Goal: Task Accomplishment & Management: Complete application form

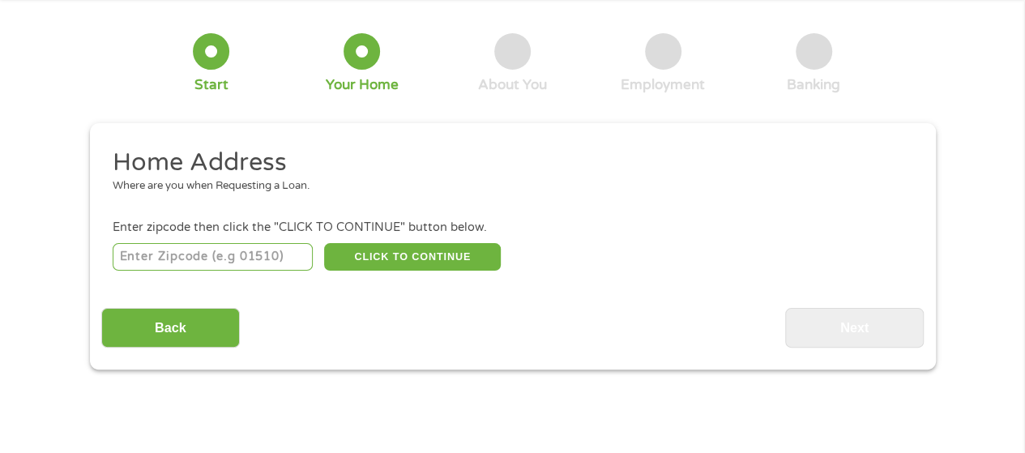
scroll to position [162, 0]
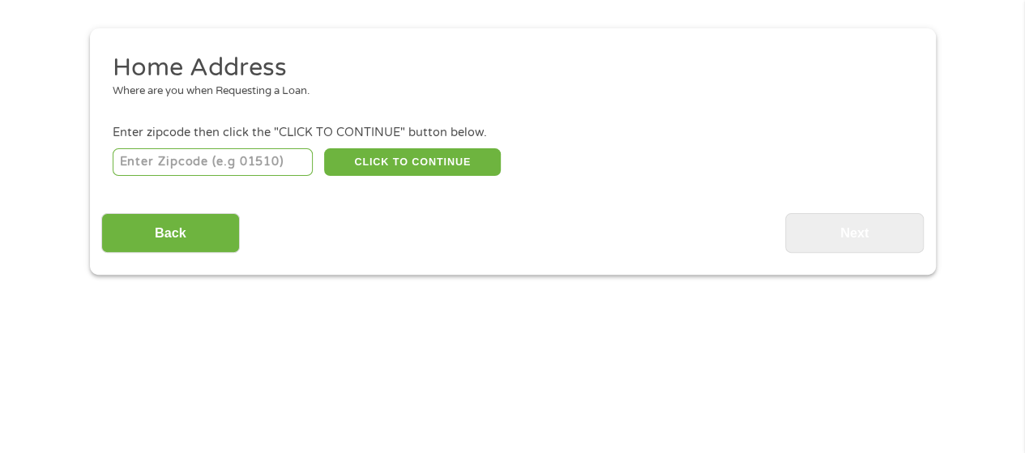
click at [214, 166] on input "number" at bounding box center [213, 162] width 200 height 28
type input "64014"
select select "[US_STATE]"
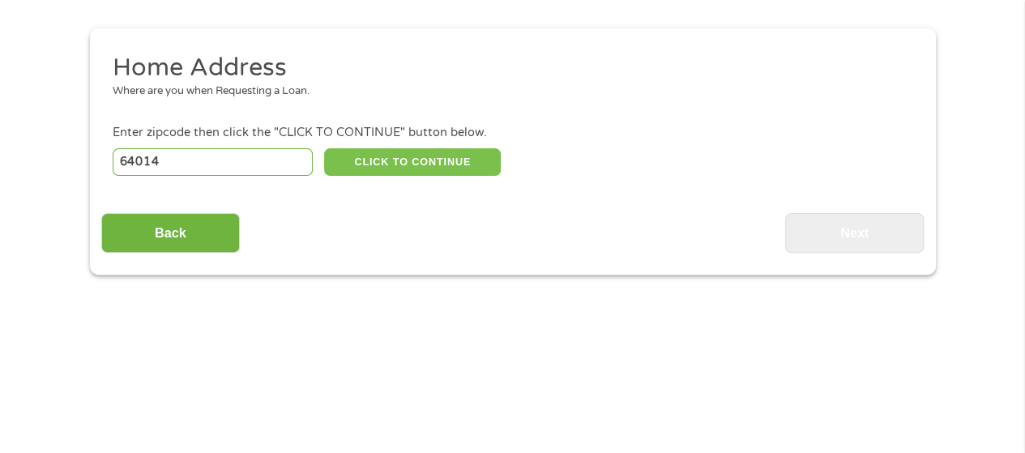
click at [454, 157] on button "CLICK TO CONTINUE" at bounding box center [412, 162] width 177 height 28
type input "64014"
type input "[GEOGRAPHIC_DATA]"
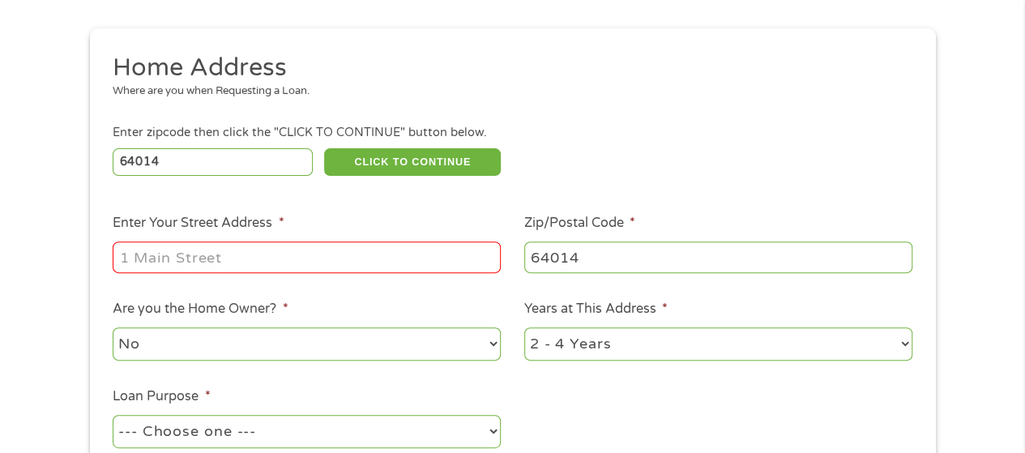
click at [216, 256] on input "Enter Your Street Address *" at bounding box center [307, 256] width 388 height 31
type input "[STREET_ADDRESS]"
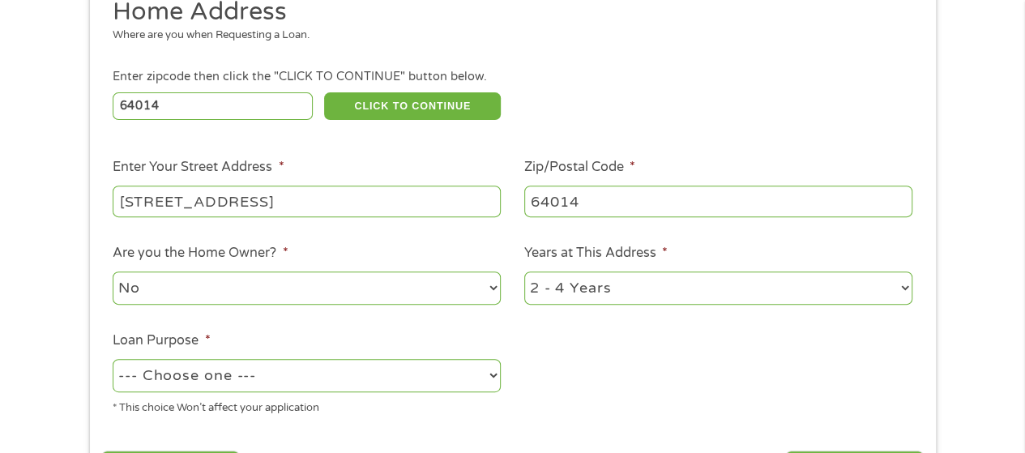
scroll to position [243, 0]
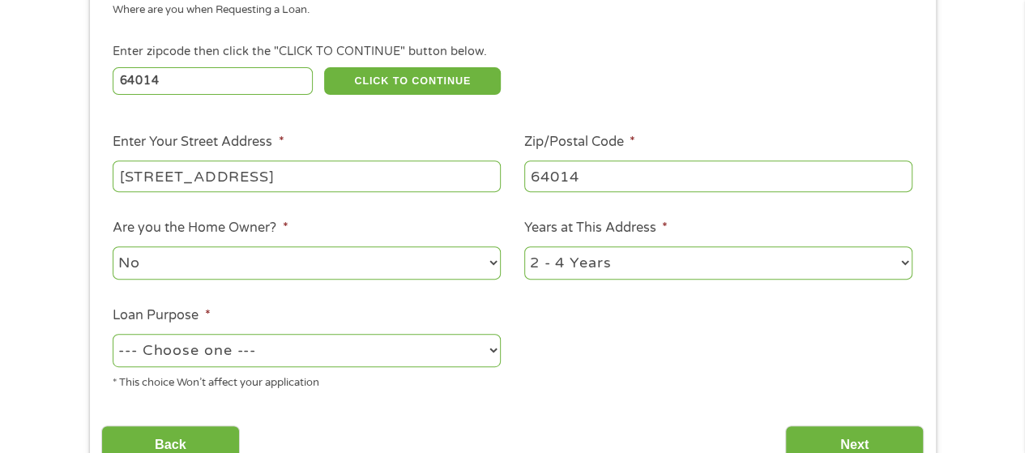
click at [213, 357] on select "--- Choose one --- Pay Bills Debt Consolidation Home Improvement Major Purchase…" at bounding box center [307, 350] width 388 height 33
select select "other"
click at [113, 335] on select "--- Choose one --- Pay Bills Debt Consolidation Home Improvement Major Purchase…" at bounding box center [307, 350] width 388 height 33
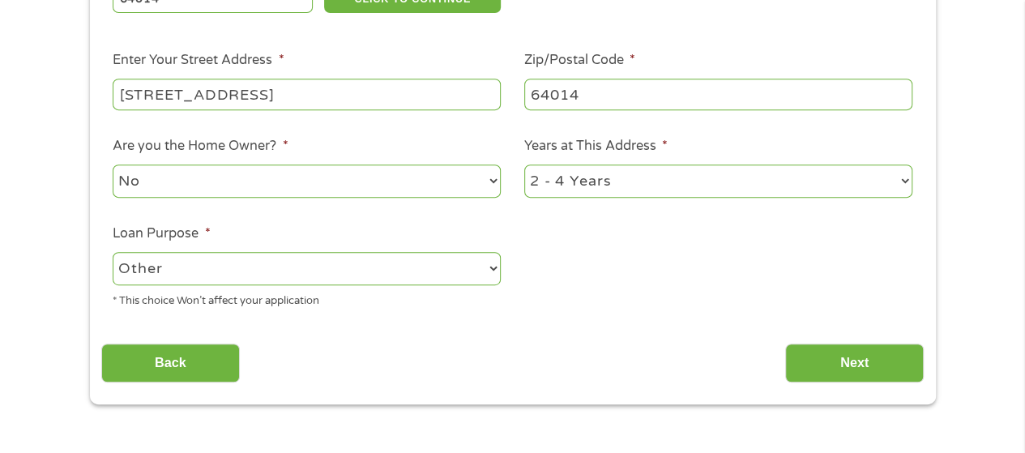
scroll to position [405, 0]
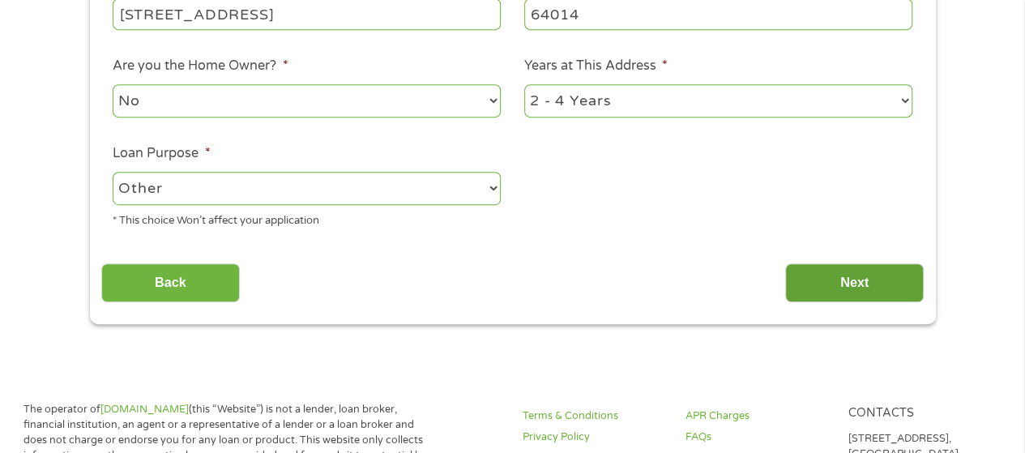
click at [843, 291] on input "Next" at bounding box center [854, 283] width 139 height 40
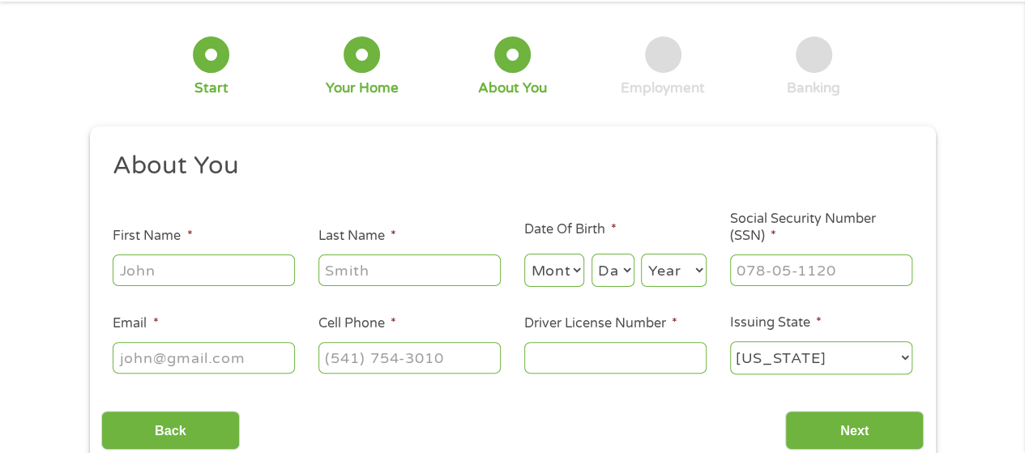
scroll to position [0, 0]
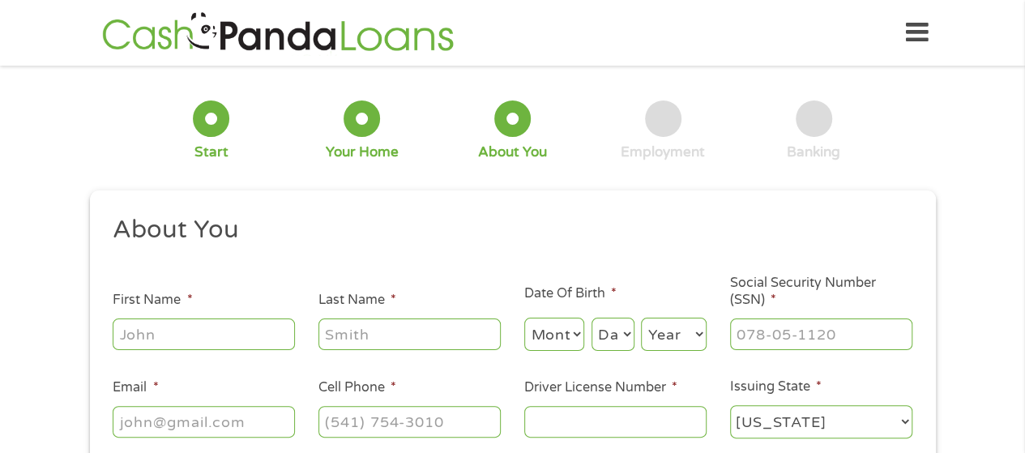
click at [228, 329] on input "First Name *" at bounding box center [204, 333] width 182 height 31
type input "[PERSON_NAME]"
type input "[EMAIL_ADDRESS][DOMAIN_NAME]"
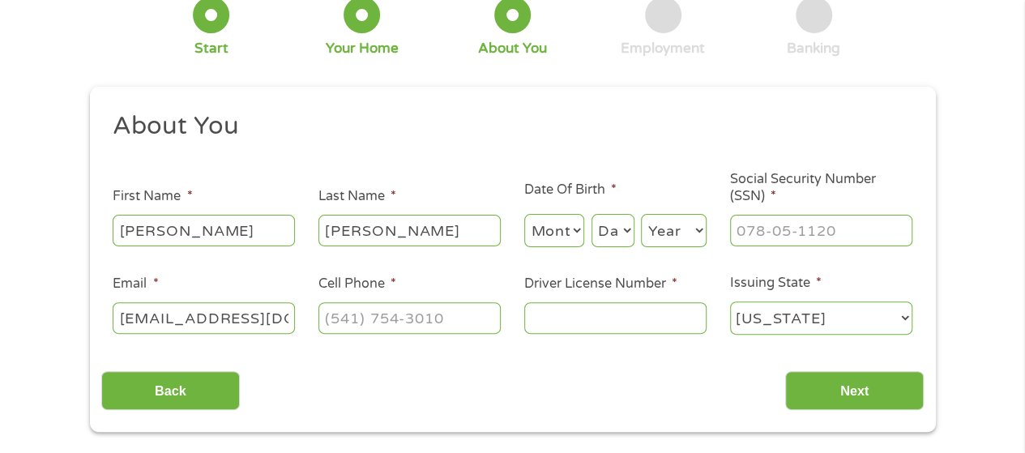
scroll to position [162, 0]
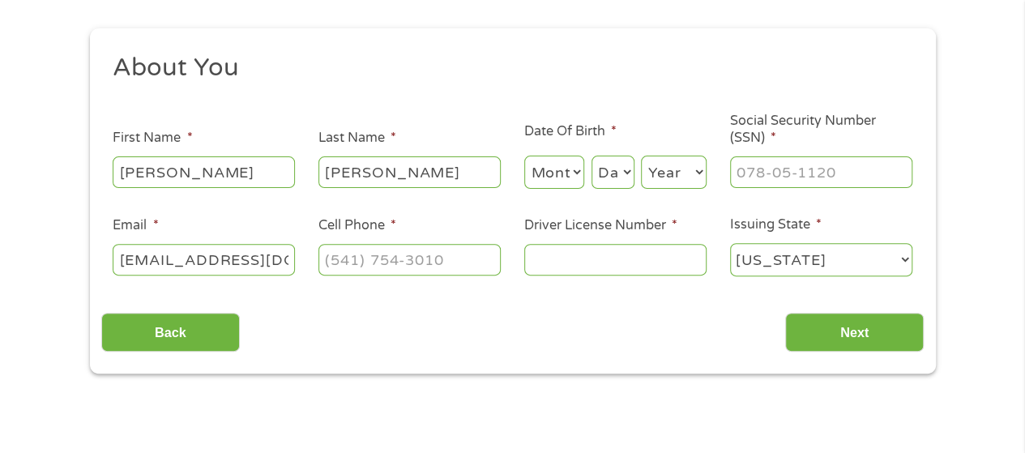
click at [562, 177] on select "Month 1 2 3 4 5 6 7 8 9 10 11 12" at bounding box center [554, 172] width 61 height 33
select select "1"
click at [524, 156] on select "Month 1 2 3 4 5 6 7 8 9 10 11 12" at bounding box center [554, 172] width 61 height 33
click at [617, 181] on select "Day 1 2 3 4 5 6 7 8 9 10 11 12 13 14 15 16 17 18 19 20 21 22 23 24 25 26 27 28 …" at bounding box center [612, 172] width 43 height 33
select select "24"
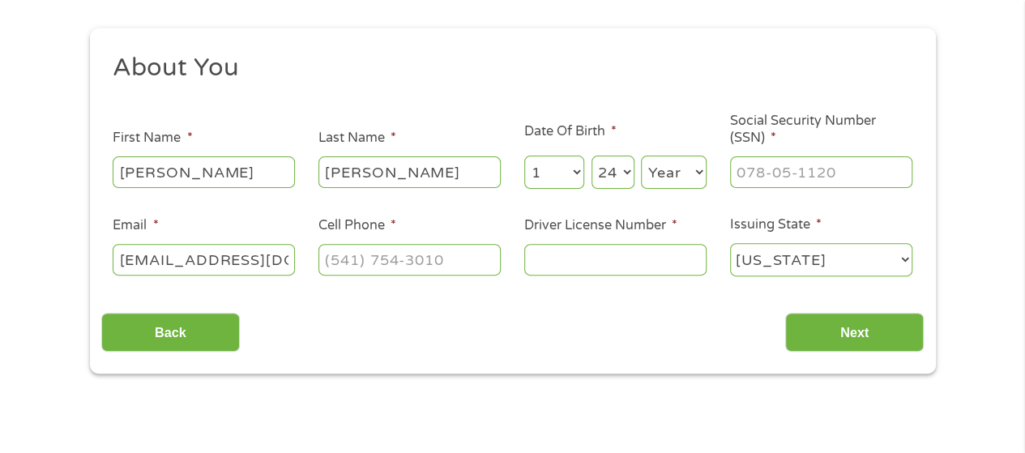
click at [591, 156] on select "Day 1 2 3 4 5 6 7 8 9 10 11 12 13 14 15 16 17 18 19 20 21 22 23 24 25 26 27 28 …" at bounding box center [612, 172] width 43 height 33
click at [678, 181] on select "Year [DATE] 2006 2005 2004 2003 2002 2001 2000 1999 1998 1997 1996 1995 1994 19…" at bounding box center [674, 172] width 66 height 33
select select "1988"
click at [641, 156] on select "Year [DATE] 2006 2005 2004 2003 2002 2001 2000 1999 1998 1997 1996 1995 1994 19…" at bounding box center [674, 172] width 66 height 33
click at [810, 172] on input "___-__-____" at bounding box center [821, 171] width 182 height 31
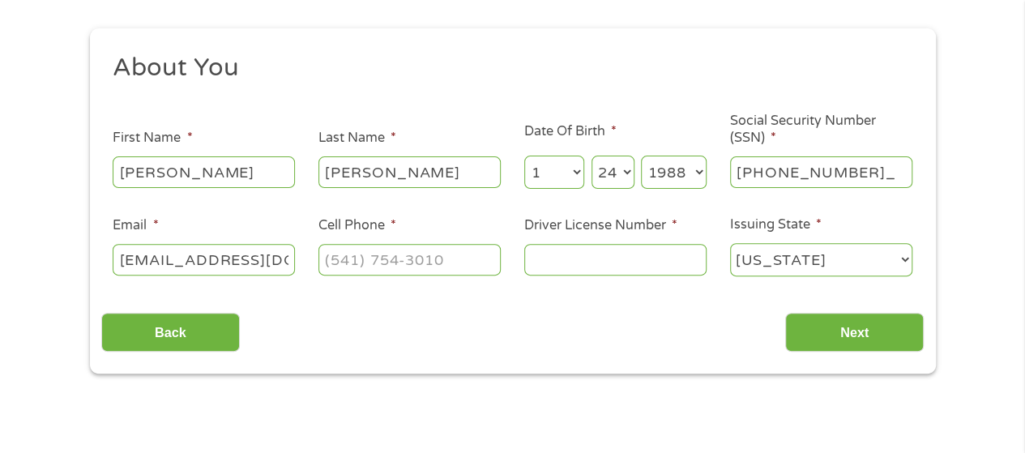
type input "499-96-8431"
click at [372, 263] on input "(___) ___-____" at bounding box center [409, 259] width 182 height 31
type input "[PHONE_NUMBER]"
click at [582, 257] on input "Driver License Number *" at bounding box center [615, 259] width 182 height 31
click at [642, 258] on input "Driver License Number *" at bounding box center [615, 259] width 182 height 31
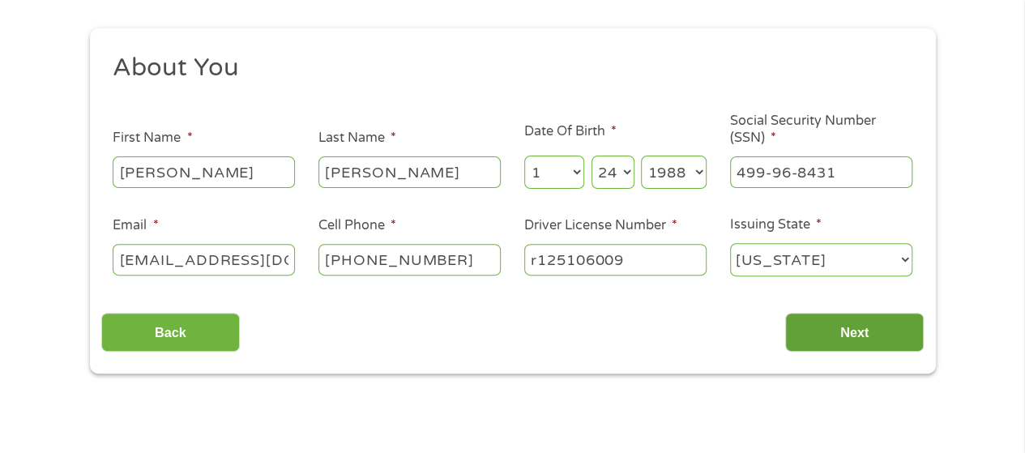
type input "r125106009"
click at [865, 325] on input "Next" at bounding box center [854, 333] width 139 height 40
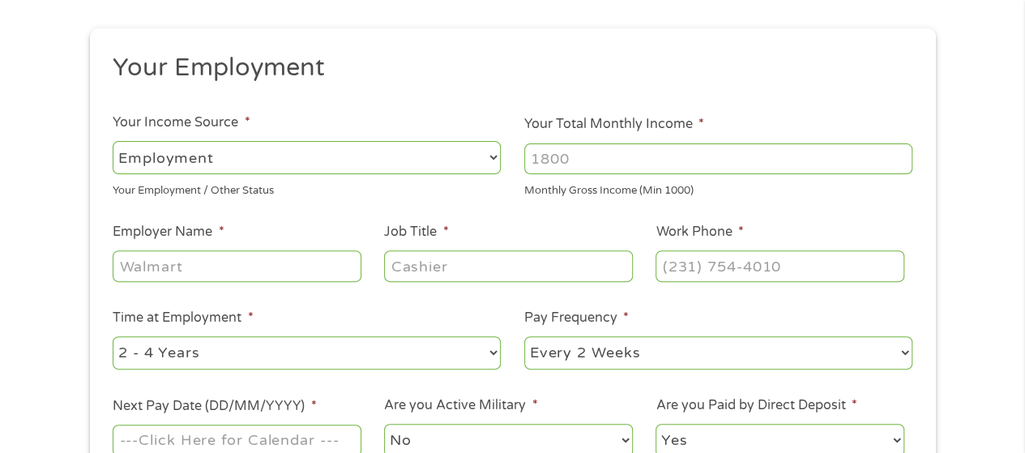
click at [196, 265] on input "Employer Name *" at bounding box center [237, 265] width 248 height 31
type input "BridgeTower Media"
click at [448, 262] on input "Job Title *" at bounding box center [508, 265] width 248 height 31
type input "Coordinator"
click at [782, 275] on input "(___) ___-____" at bounding box center [779, 265] width 248 height 31
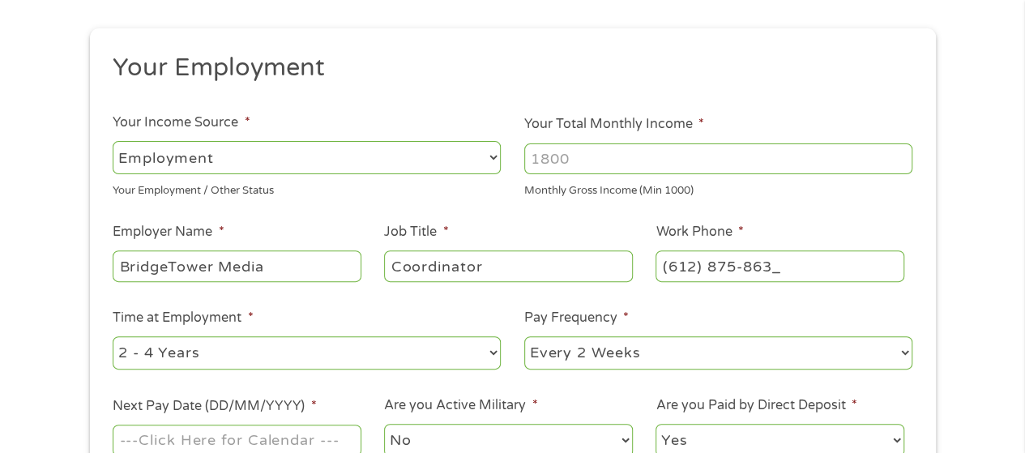
type input "[PHONE_NUMBER]"
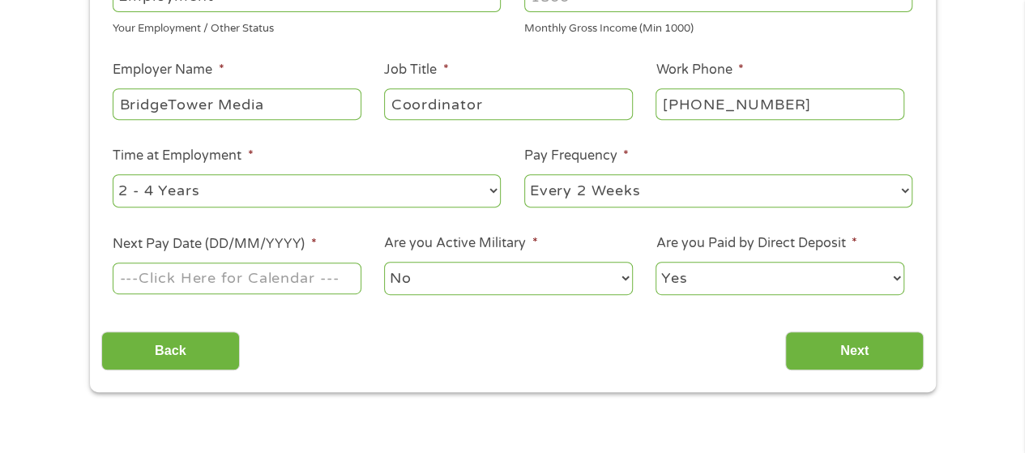
click at [243, 281] on input "Next Pay Date (DD/MM/YYYY) *" at bounding box center [237, 277] width 248 height 31
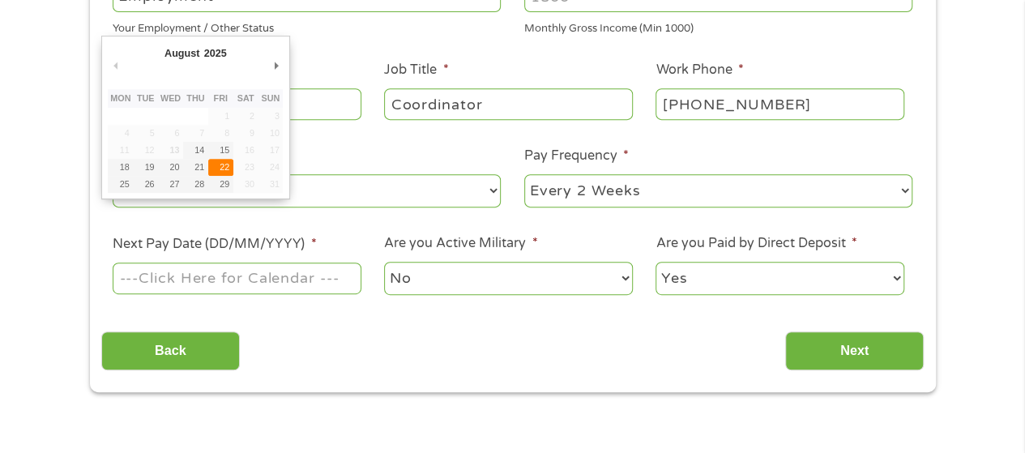
type input "[DATE]"
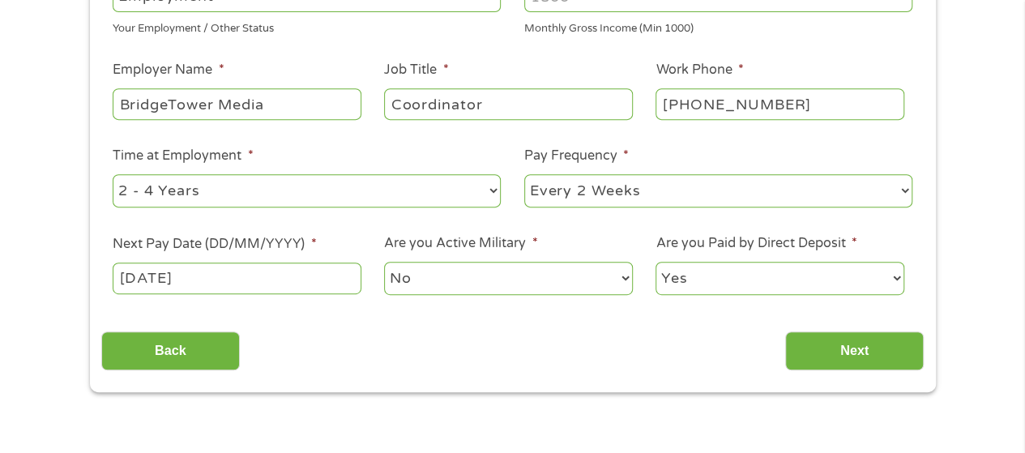
click at [238, 288] on input "[DATE]" at bounding box center [237, 277] width 248 height 31
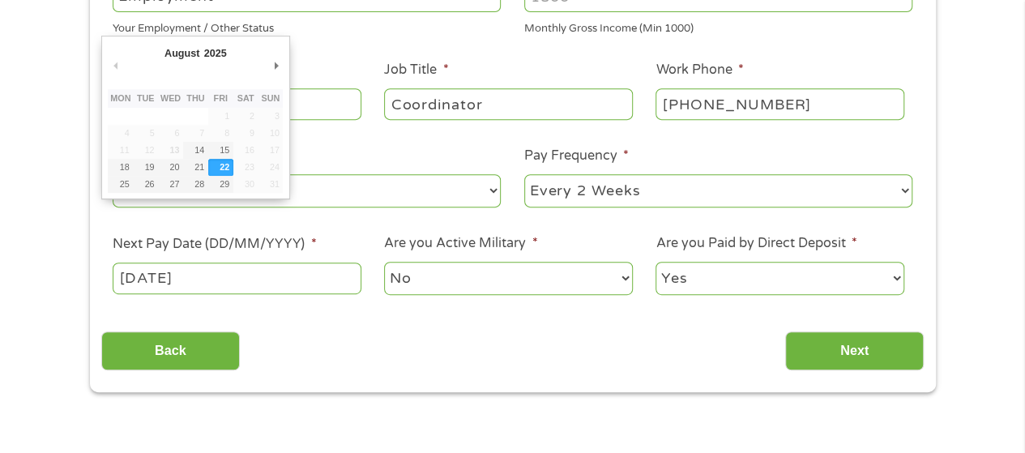
click at [423, 323] on div "Back Next" at bounding box center [512, 344] width 822 height 51
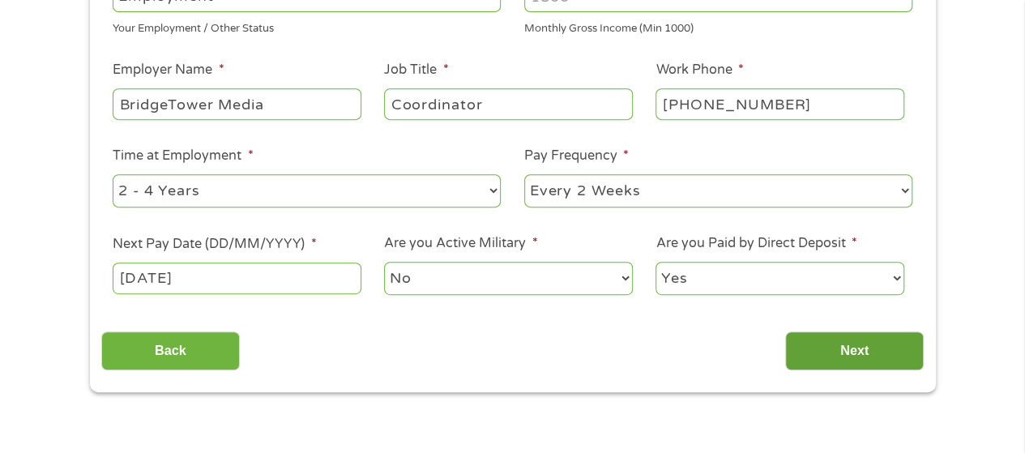
click at [894, 363] on input "Next" at bounding box center [854, 351] width 139 height 40
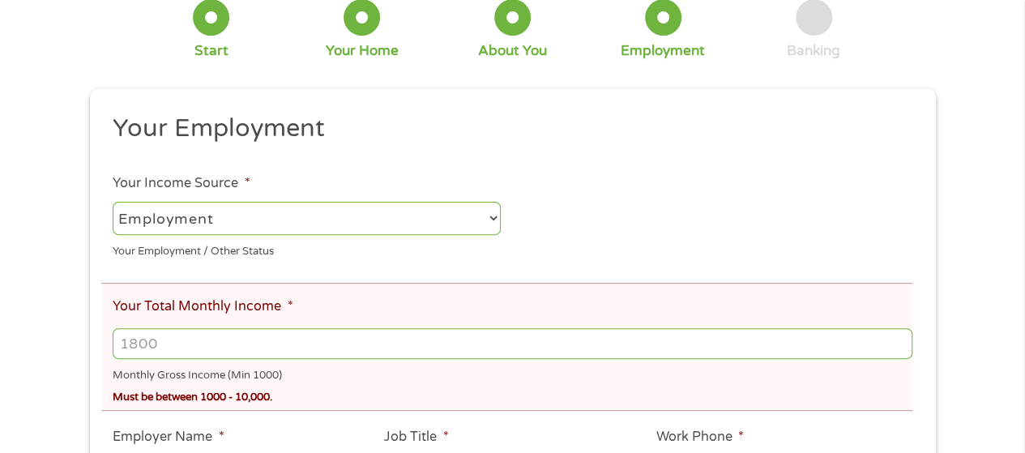
scroll to position [243, 0]
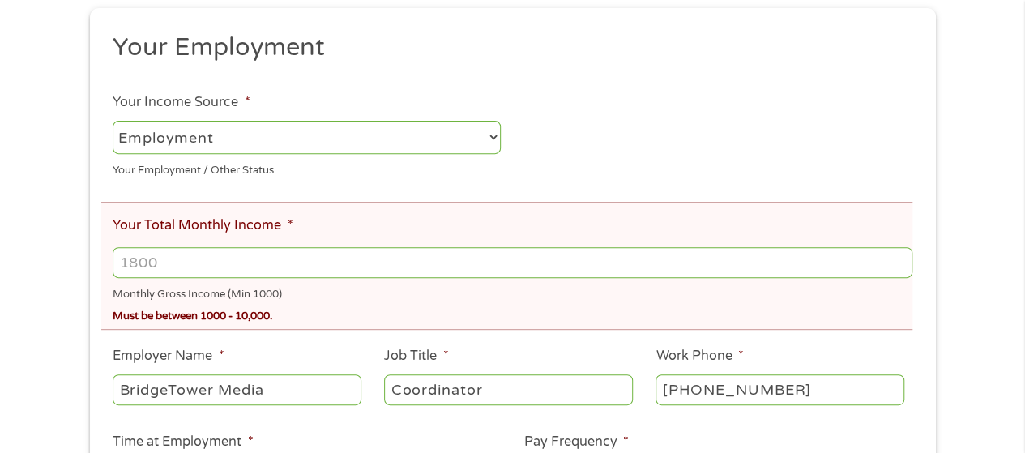
click at [323, 263] on input "Your Total Monthly Income *" at bounding box center [512, 262] width 799 height 31
type input "2950"
click at [670, 172] on ul "Your Employment Your Income Source * --- Choose one --- Employment [DEMOGRAPHIC…" at bounding box center [512, 314] width 822 height 564
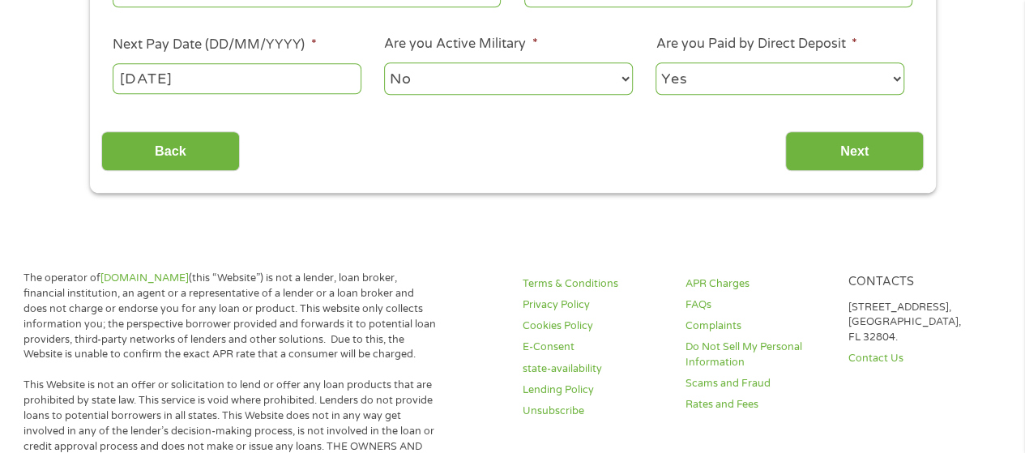
scroll to position [729, 0]
drag, startPoint x: 860, startPoint y: 149, endPoint x: 617, endPoint y: 205, distance: 249.4
click at [861, 149] on input "Next" at bounding box center [854, 150] width 139 height 40
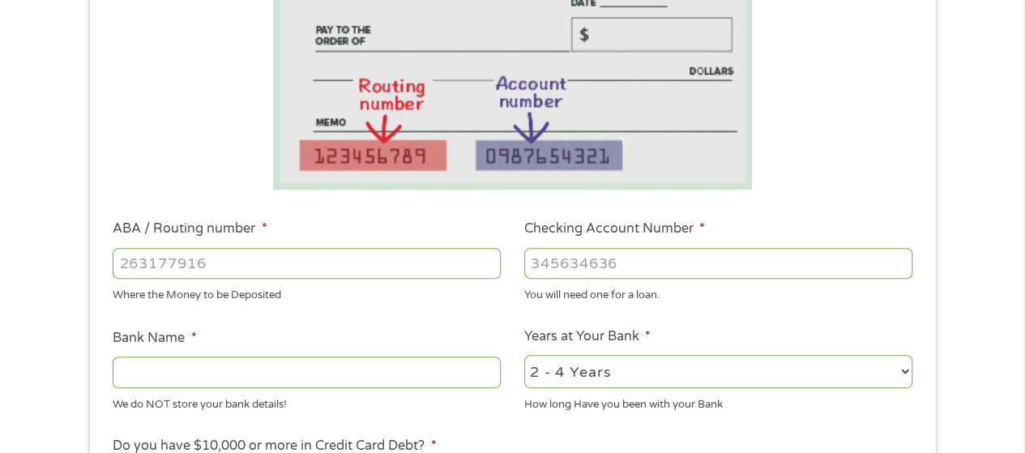
scroll to position [324, 0]
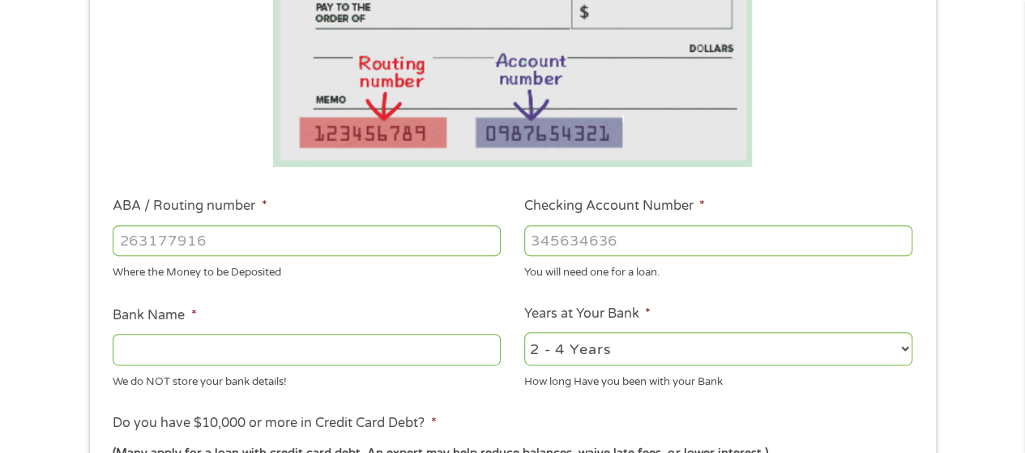
click at [647, 245] on input "Checking Account Number *" at bounding box center [718, 240] width 388 height 31
drag, startPoint x: 652, startPoint y: 245, endPoint x: 309, endPoint y: 211, distance: 345.2
click at [309, 211] on li "ABA / Routing number * Where the Money to be Deposited" at bounding box center [307, 238] width 412 height 84
paste input "1"
click at [905, 250] on input "Checking Account Number *" at bounding box center [718, 240] width 388 height 31
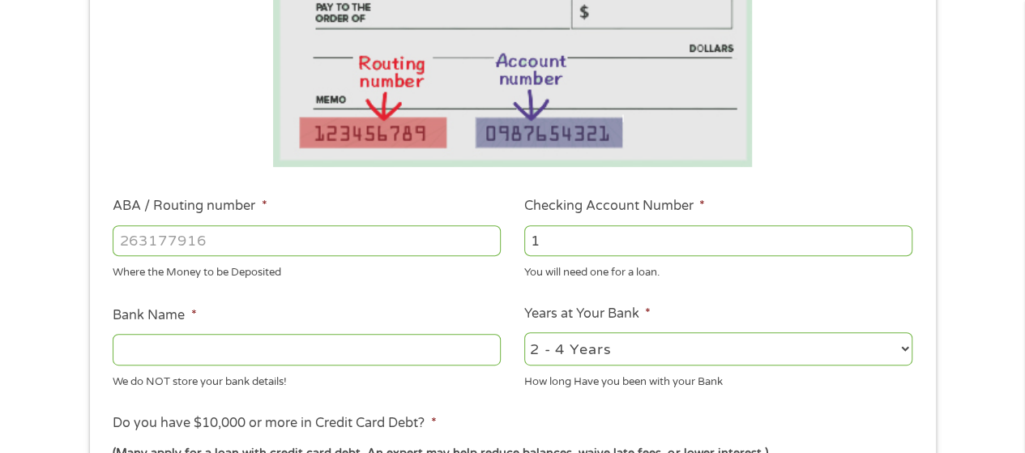
type input "1"
click at [898, 237] on input "1" at bounding box center [718, 240] width 388 height 31
click at [212, 250] on input "ABA / Routing number *" at bounding box center [307, 240] width 388 height 31
drag, startPoint x: 622, startPoint y: 240, endPoint x: 310, endPoint y: 299, distance: 317.5
click at [310, 299] on ul "Bank Information Where do you want the funds deposited? ABA / Routing number * …" at bounding box center [512, 293] width 822 height 807
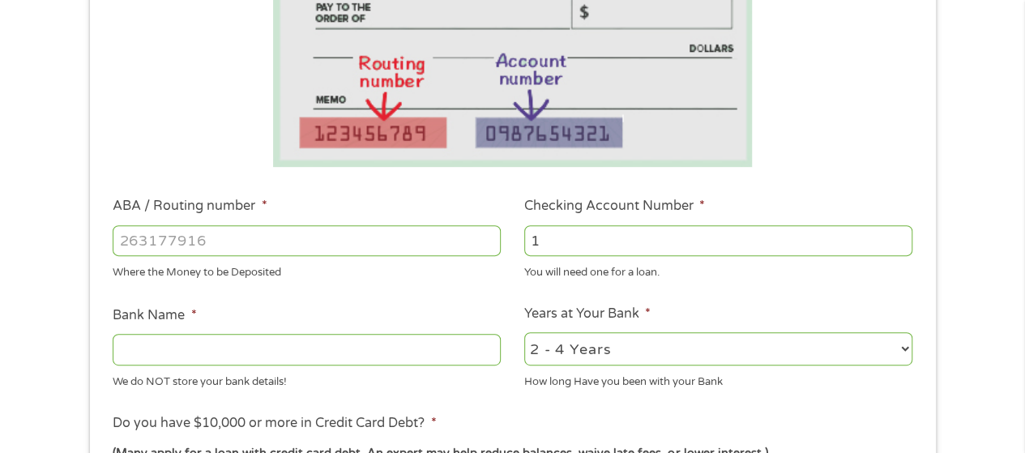
click at [646, 245] on input "1" at bounding box center [718, 240] width 388 height 31
click at [203, 243] on input "ABA / Routing number *" at bounding box center [307, 240] width 388 height 31
paste input "-1"
click at [483, 247] on input "-1" at bounding box center [307, 240] width 388 height 31
click at [486, 236] on input "0" at bounding box center [307, 240] width 388 height 31
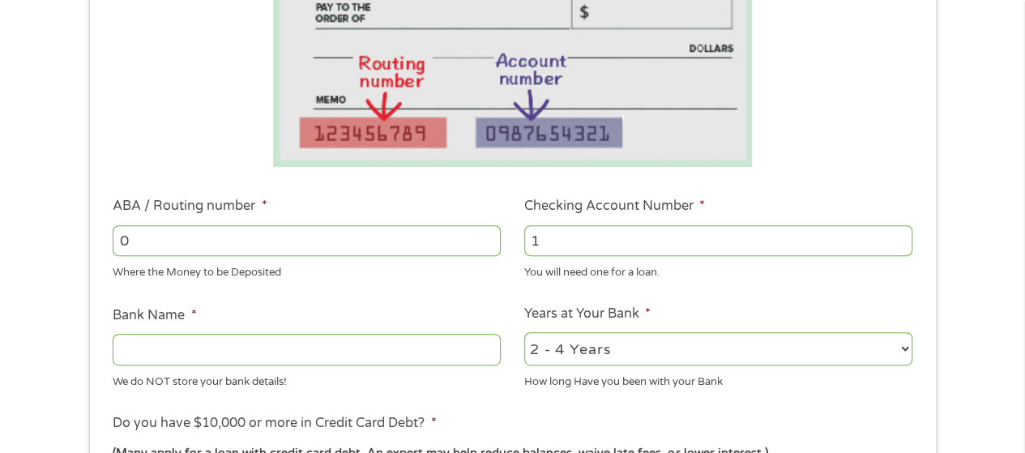
click at [198, 250] on input "0" at bounding box center [307, 240] width 388 height 31
type input "0"
click at [591, 245] on input "1" at bounding box center [718, 240] width 388 height 31
type input "1494227554"
click at [287, 242] on input "ABA / Routing number *" at bounding box center [307, 240] width 388 height 31
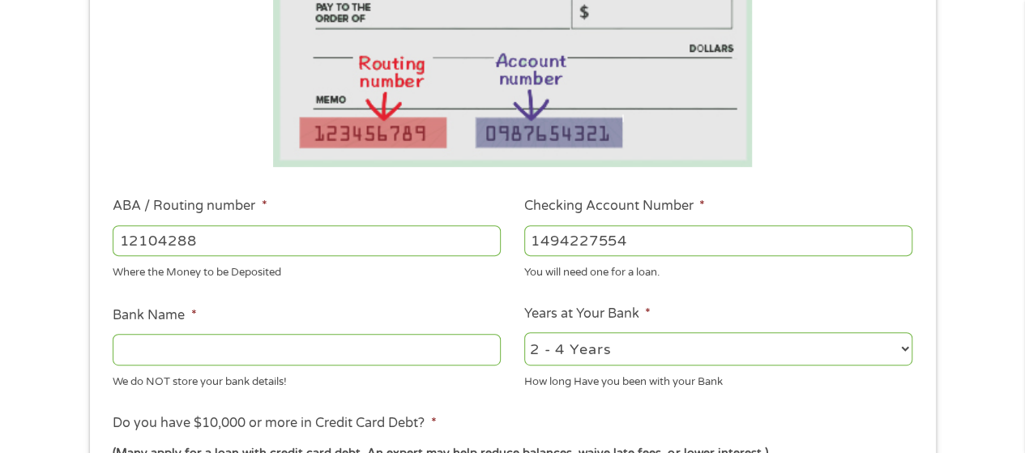
type input "121042882"
type input "[PERSON_NAME] FARGO BANK NA"
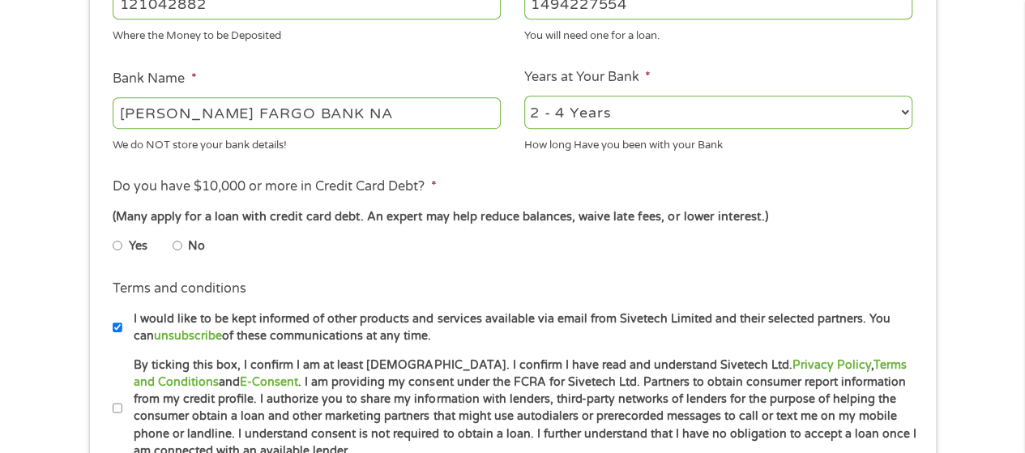
scroll to position [567, 0]
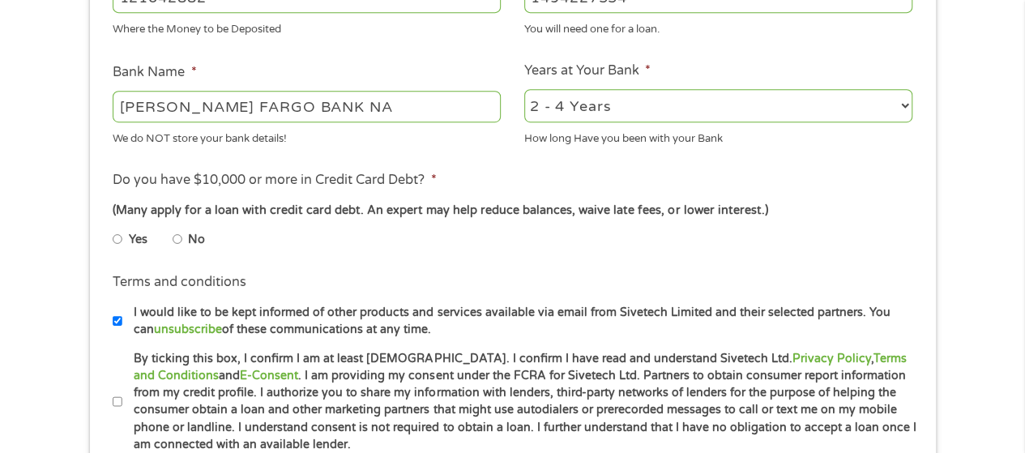
type input "121042882"
click at [643, 115] on select "2 - 4 Years 6 - 12 Months 1 - 2 Years Over 4 Years" at bounding box center [718, 105] width 388 height 33
select select "24months"
click at [524, 90] on select "2 - 4 Years 6 - 12 Months 1 - 2 Years Over 4 Years" at bounding box center [718, 105] width 388 height 33
click at [177, 237] on input "No" at bounding box center [178, 239] width 10 height 26
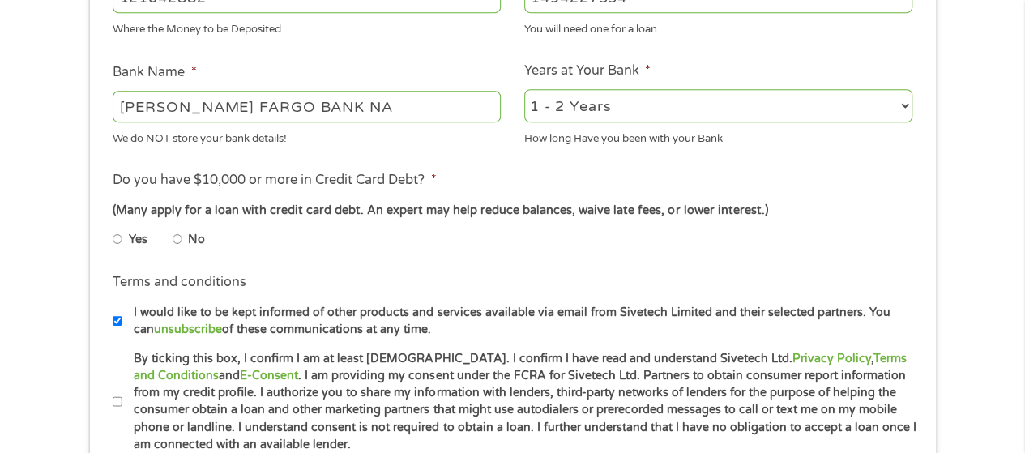
radio input "true"
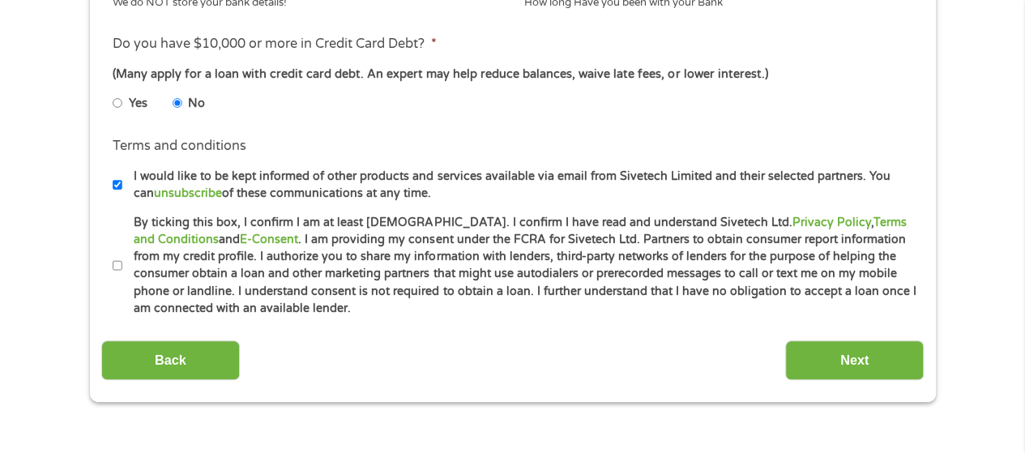
scroll to position [729, 0]
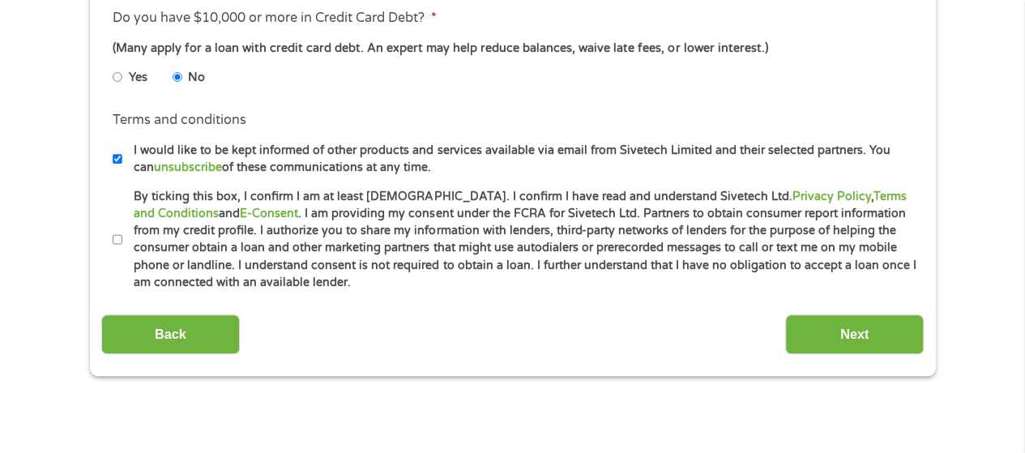
click at [120, 239] on input "By ticking this box, I confirm I am at least [DEMOGRAPHIC_DATA]. I confirm I ha…" at bounding box center [118, 240] width 10 height 26
checkbox input "true"
drag, startPoint x: 113, startPoint y: 159, endPoint x: 162, endPoint y: 173, distance: 50.7
click at [113, 159] on input "I would like to be kept informed of other products and services available via e…" at bounding box center [118, 159] width 10 height 26
checkbox input "false"
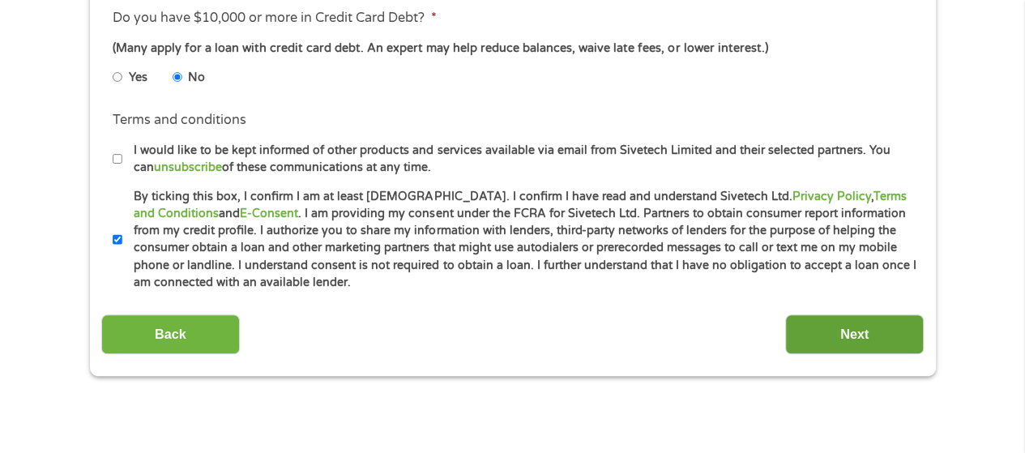
click at [885, 328] on input "Next" at bounding box center [854, 334] width 139 height 40
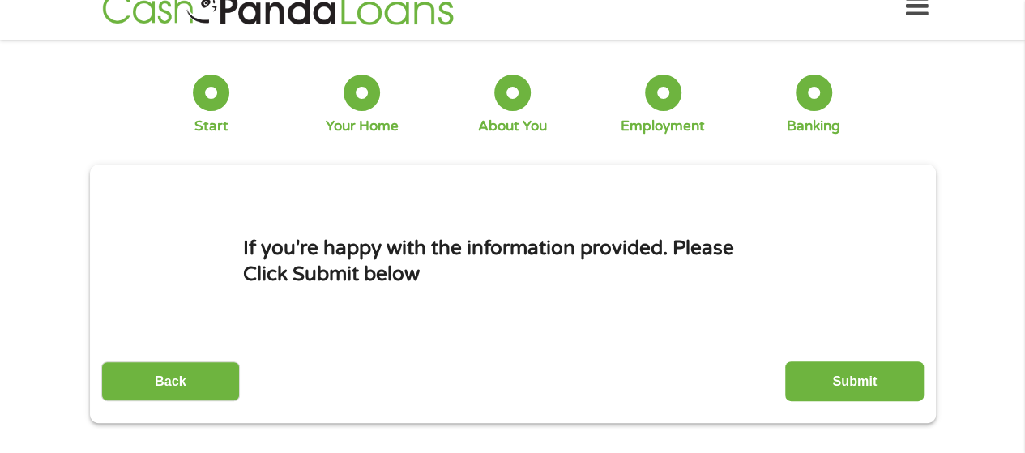
scroll to position [0, 0]
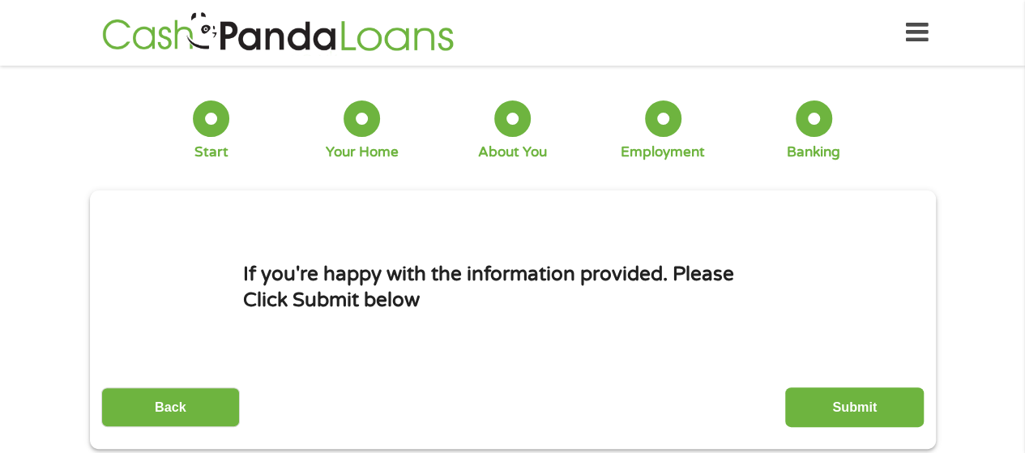
drag, startPoint x: 875, startPoint y: 400, endPoint x: 849, endPoint y: 395, distance: 26.4
click at [875, 400] on input "Submit" at bounding box center [854, 407] width 139 height 40
